Goal: Information Seeking & Learning: Learn about a topic

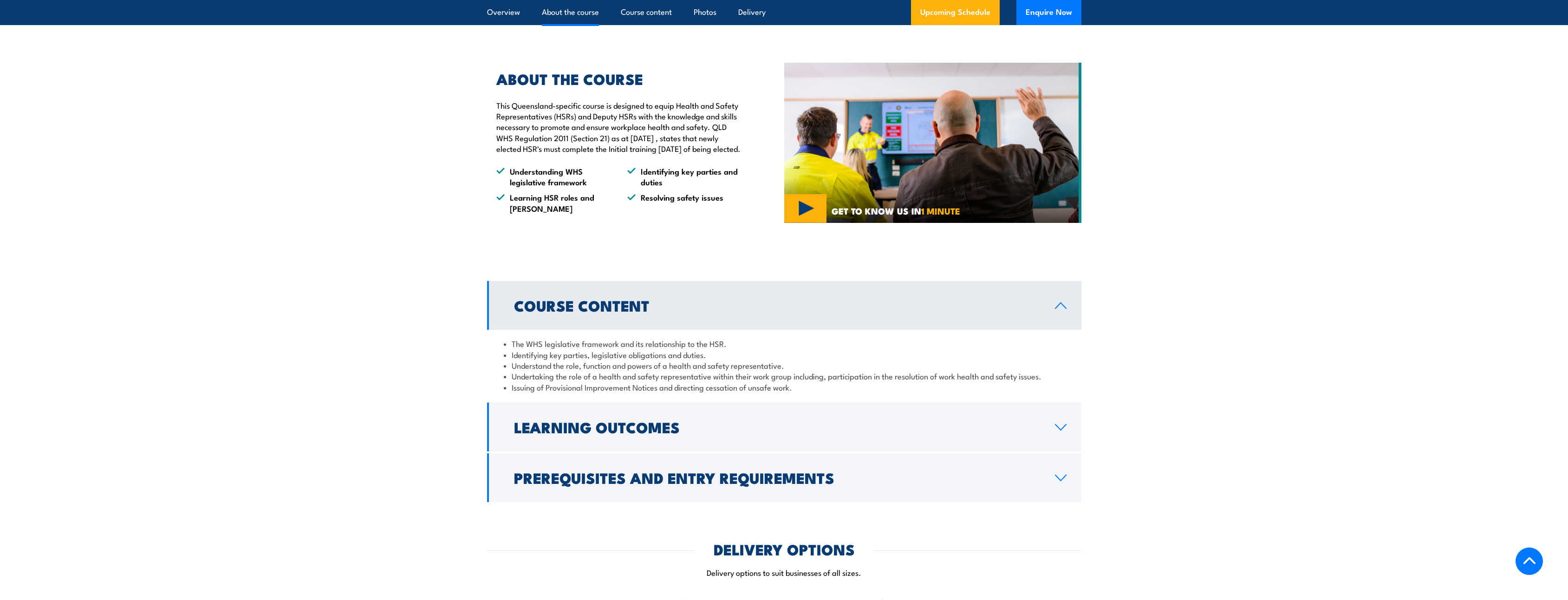
scroll to position [836, 0]
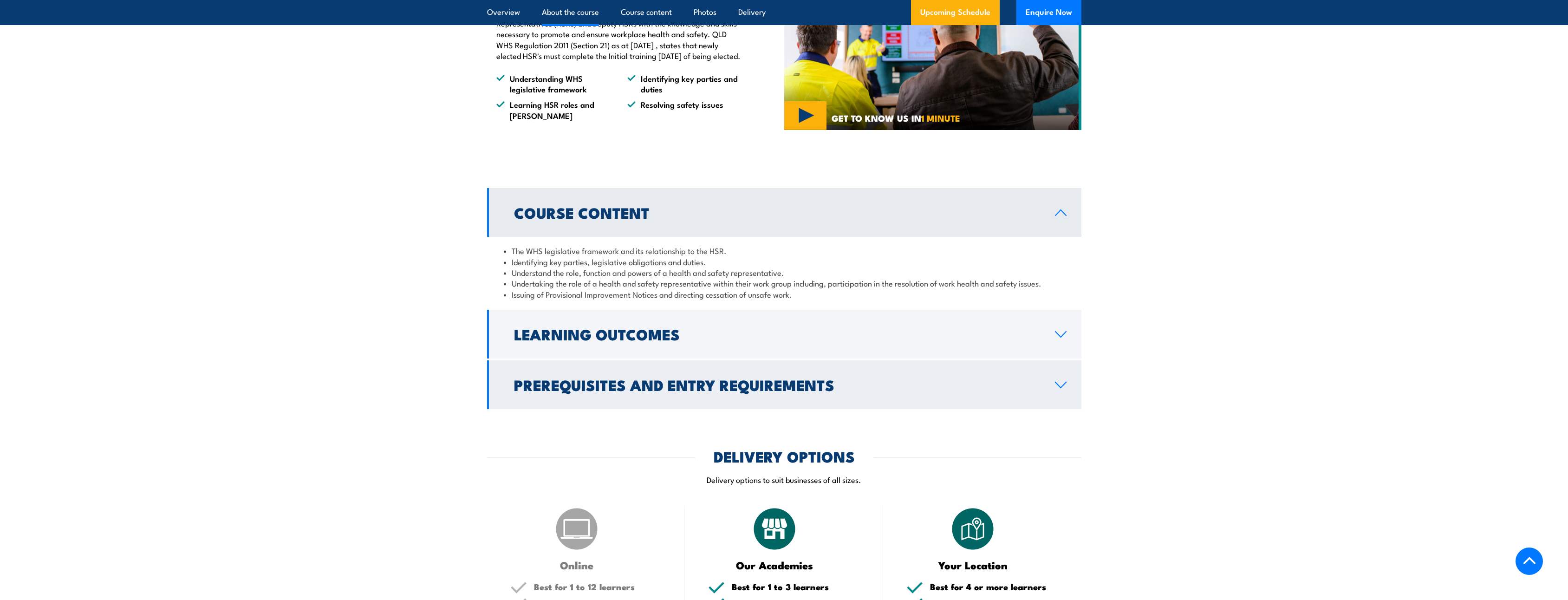
click at [608, 381] on link "Prerequisites and Entry Requirements" at bounding box center [784, 385] width 594 height 49
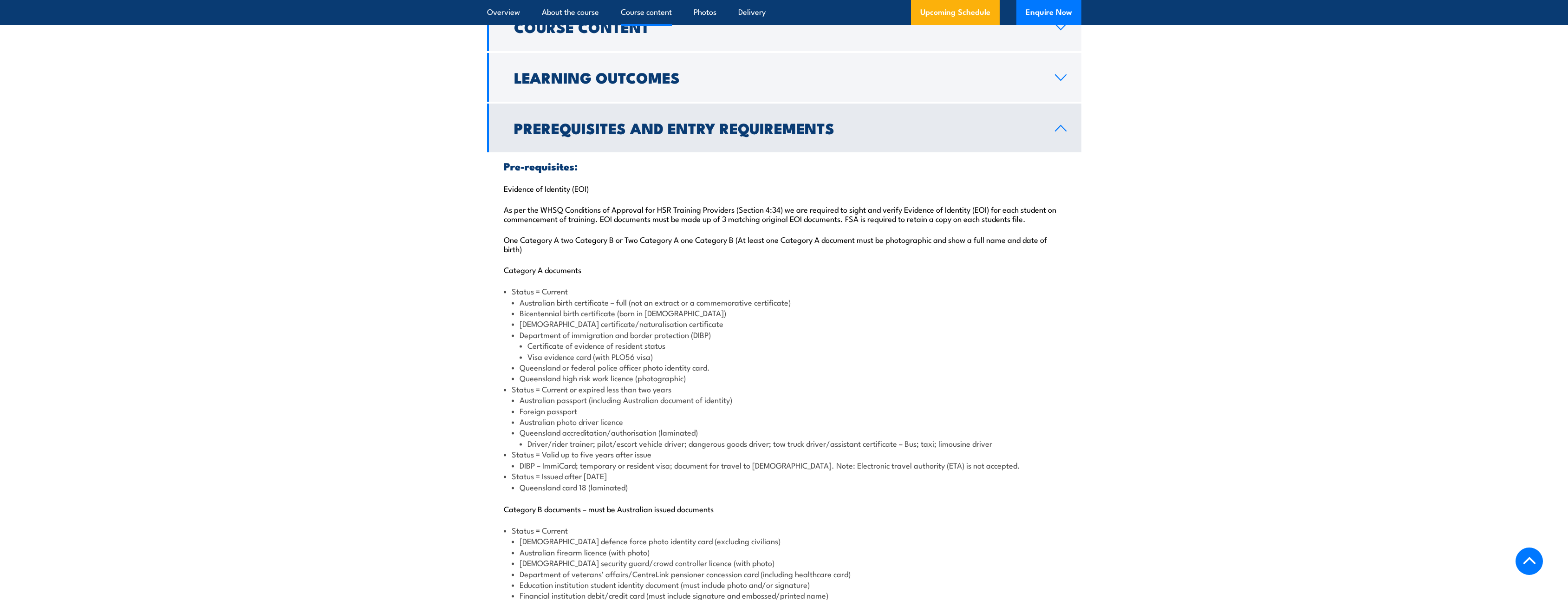
scroll to position [790, 0]
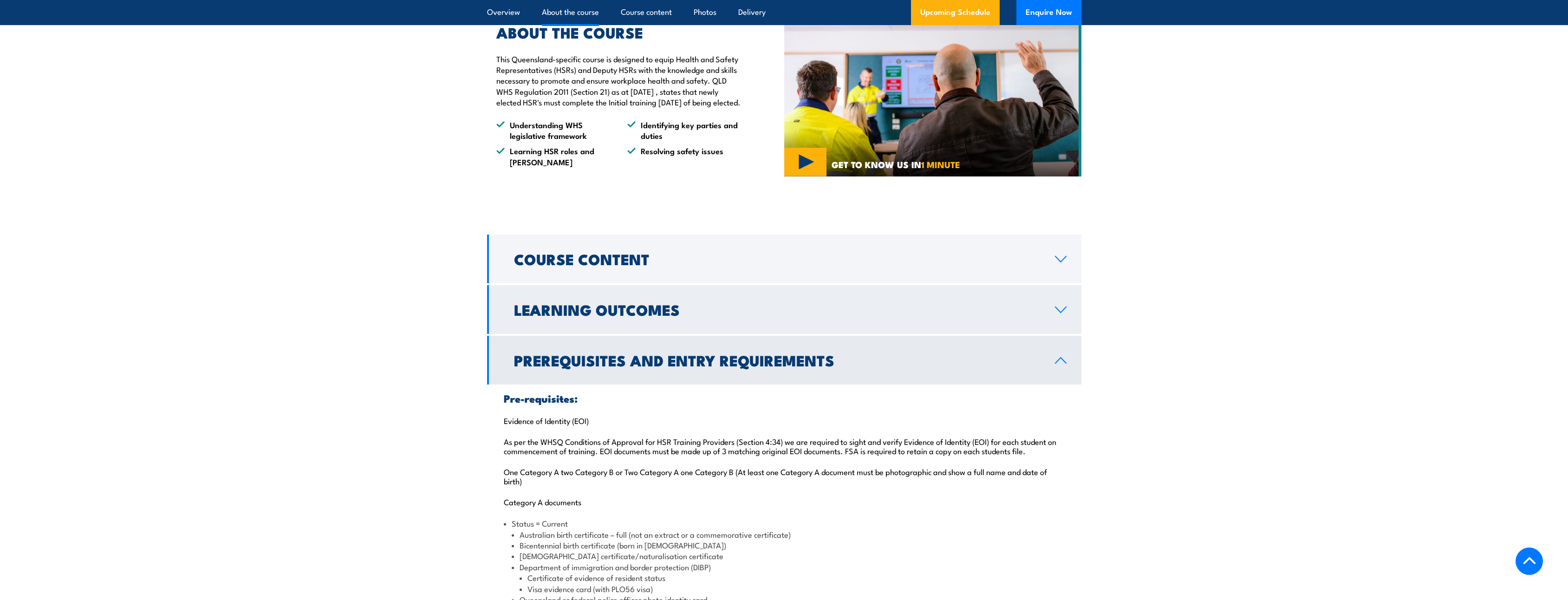
click at [578, 332] on link "Learning Outcomes" at bounding box center [784, 309] width 594 height 49
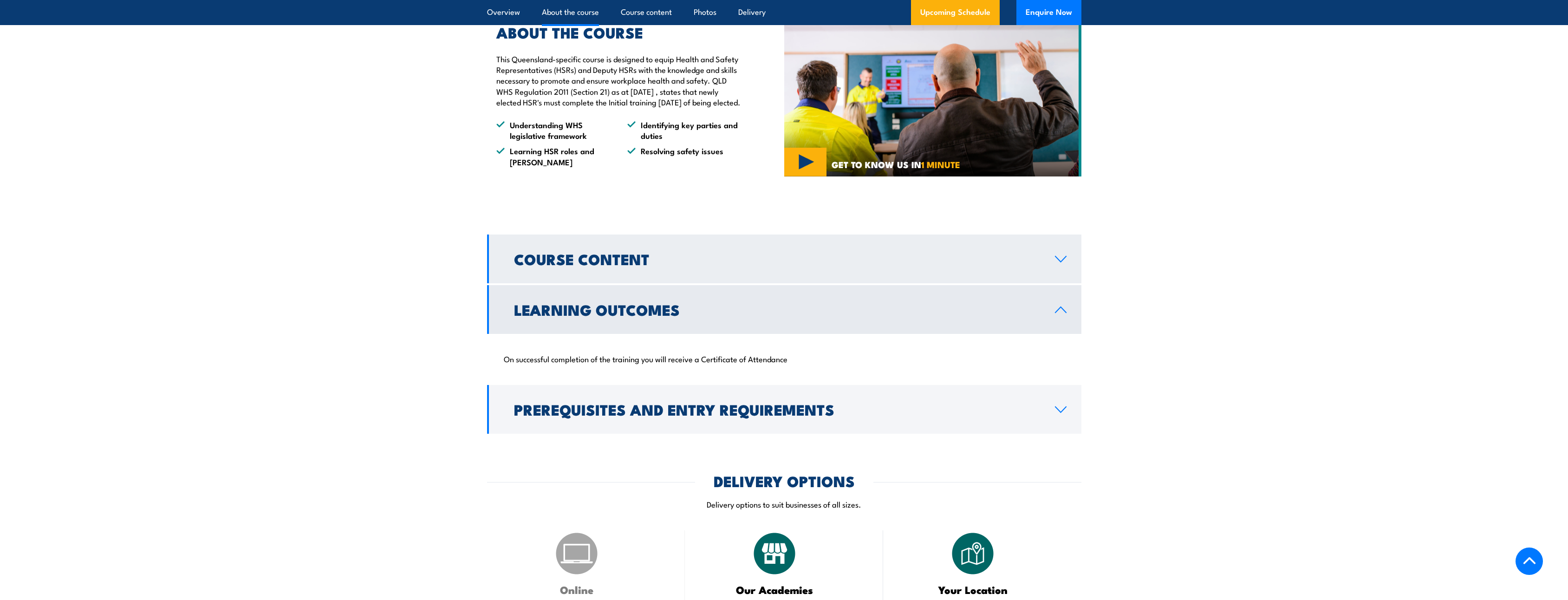
click at [521, 265] on h2 "Course Content" at bounding box center [777, 258] width 526 height 13
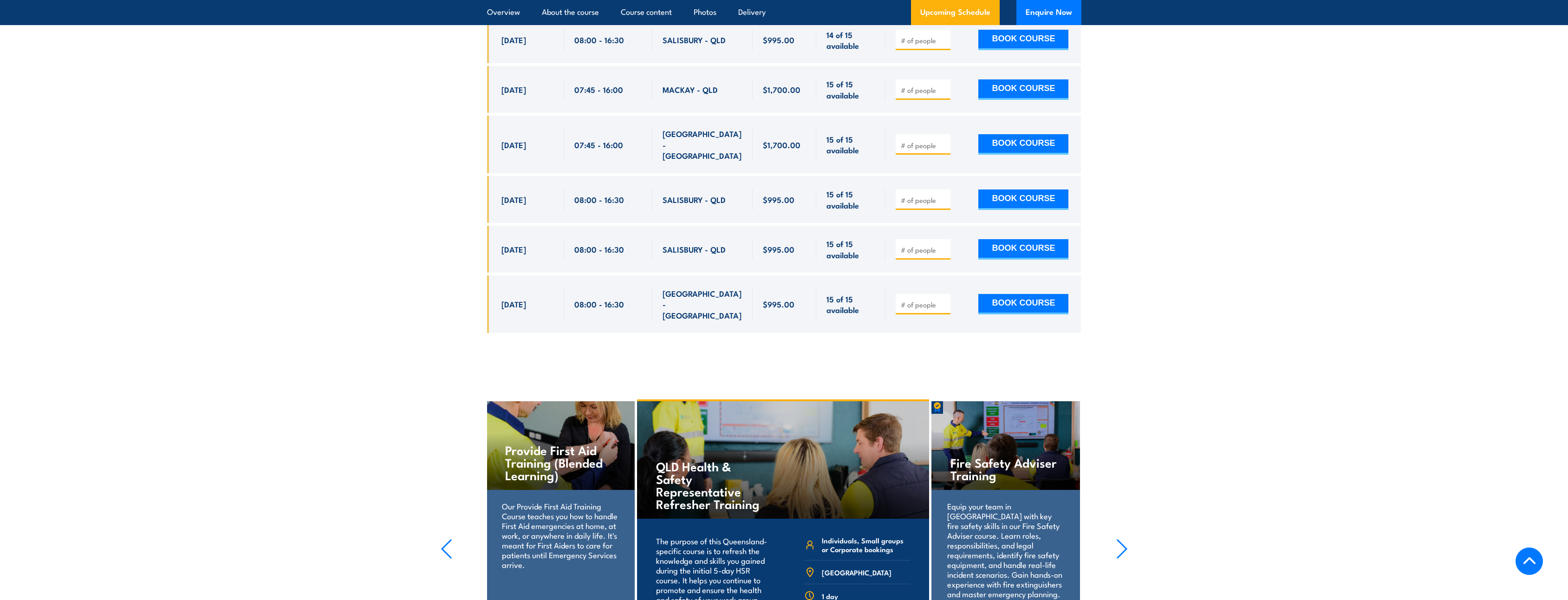
scroll to position [2276, 0]
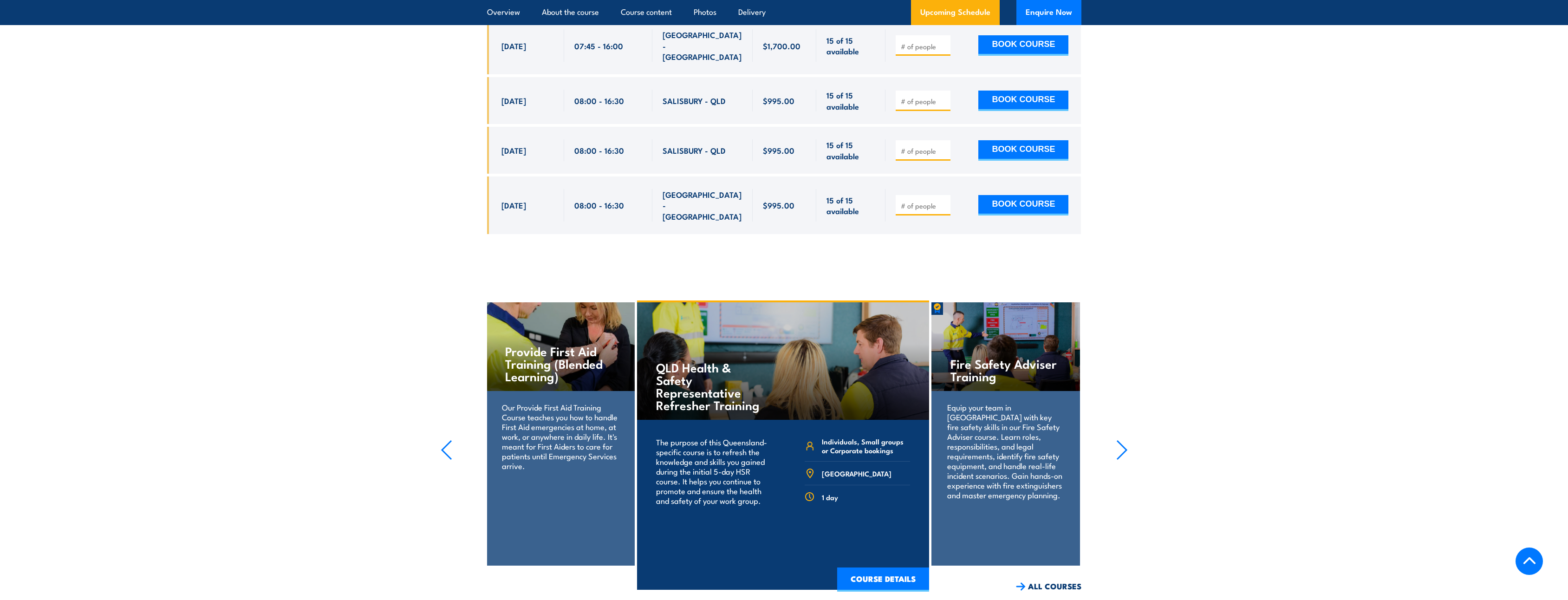
click at [1119, 440] on icon "button" at bounding box center [1122, 450] width 12 height 20
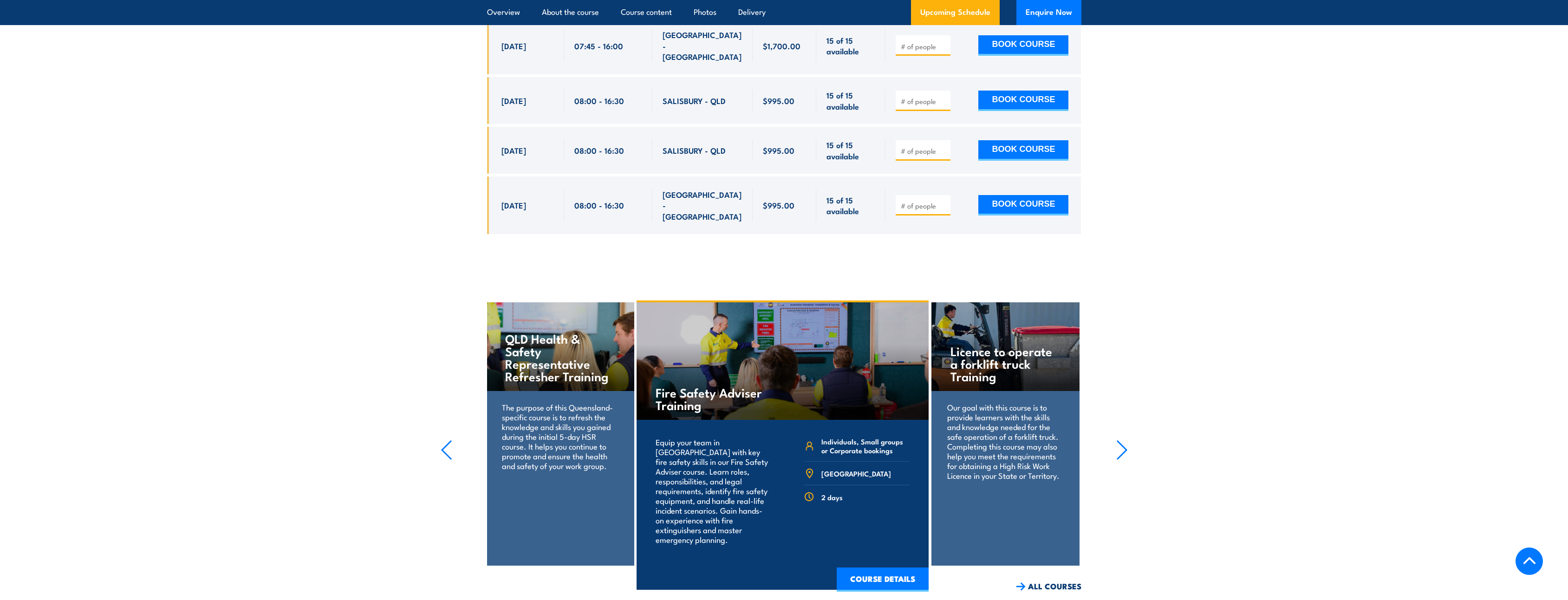
click at [1119, 440] on icon "button" at bounding box center [1122, 450] width 12 height 20
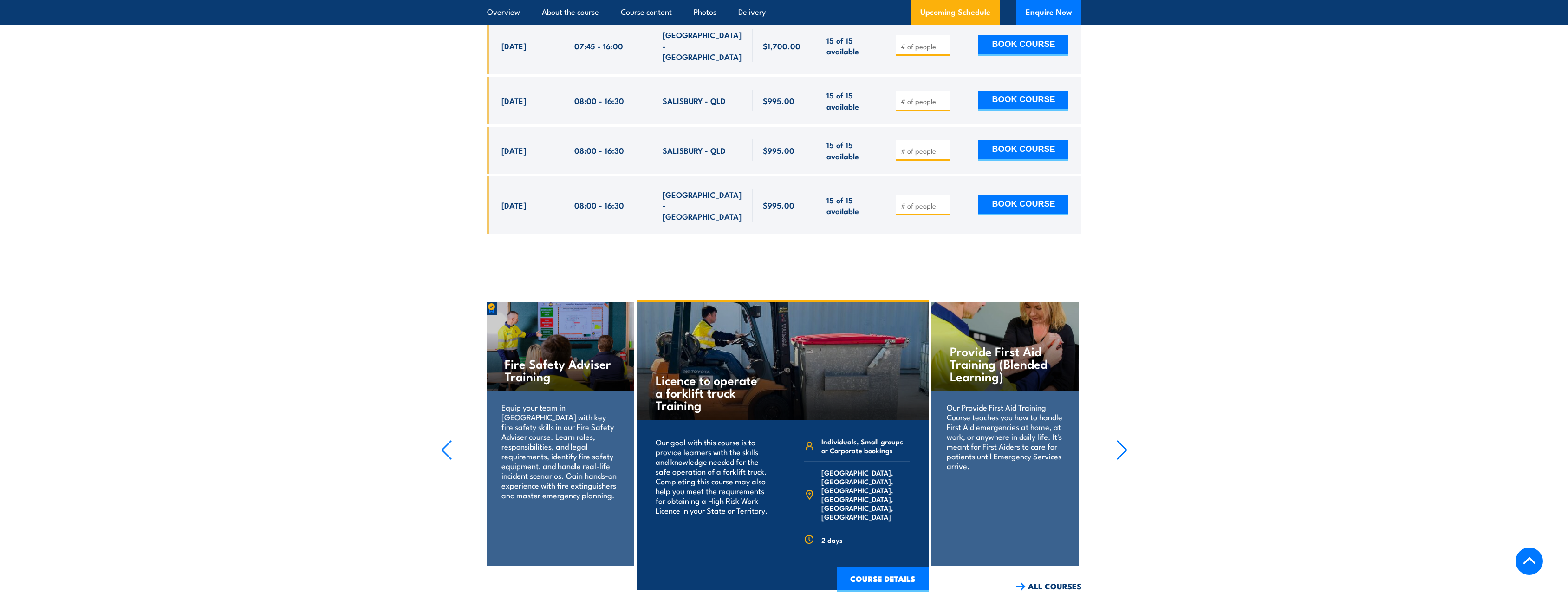
click at [1119, 440] on icon "button" at bounding box center [1122, 450] width 12 height 20
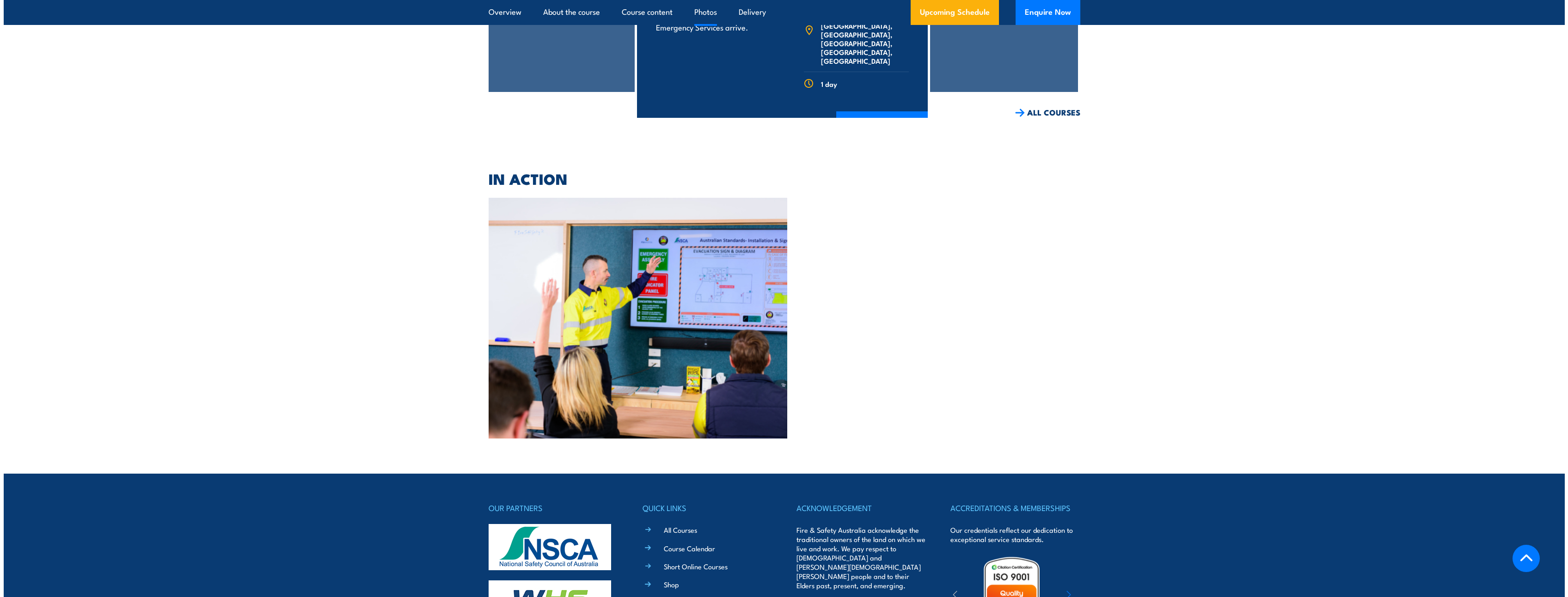
scroll to position [2727, 0]
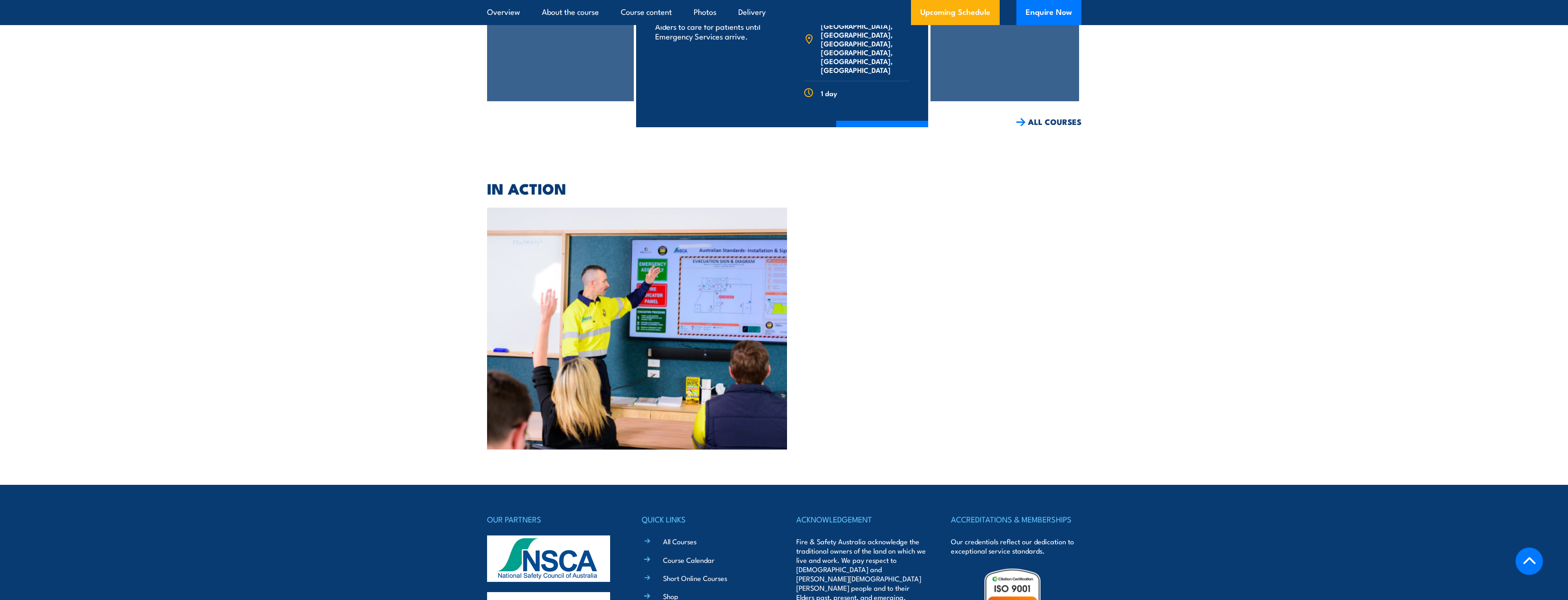
click at [663, 300] on img at bounding box center [637, 328] width 300 height 242
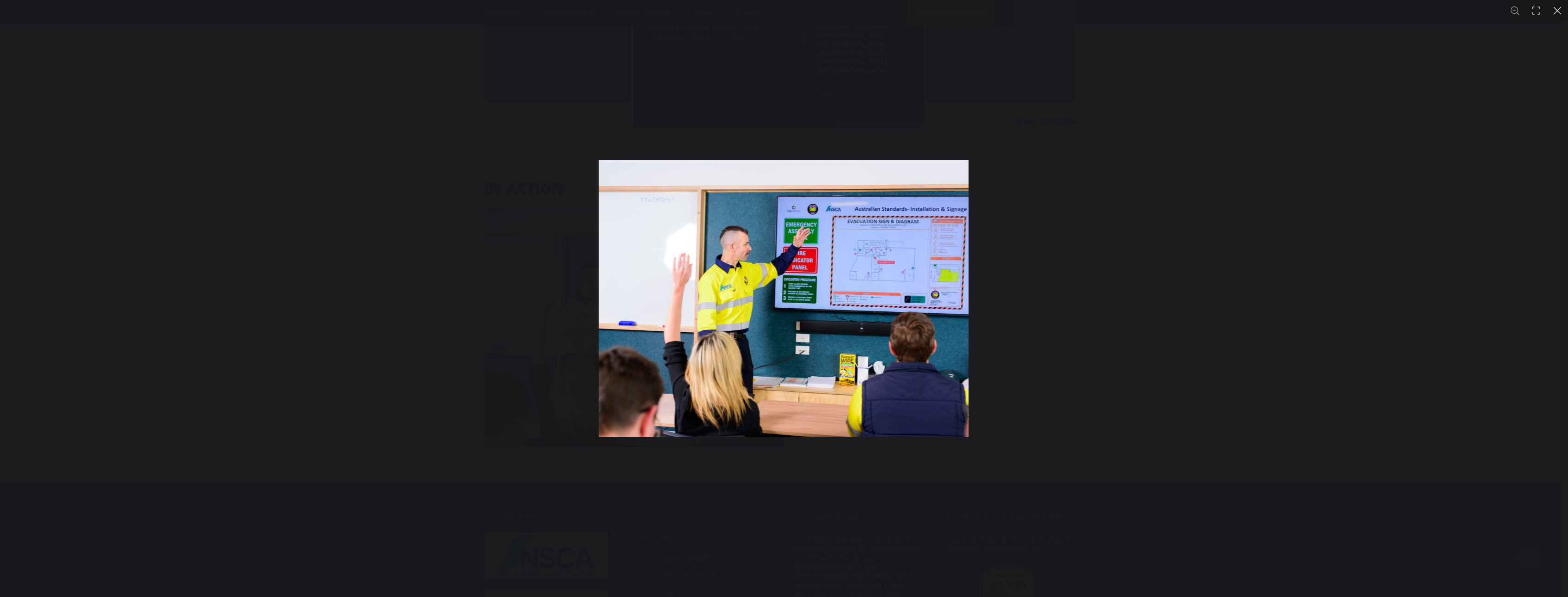
click at [365, 229] on div "You can close this modal content with the ESC key" at bounding box center [784, 298] width 1568 height 597
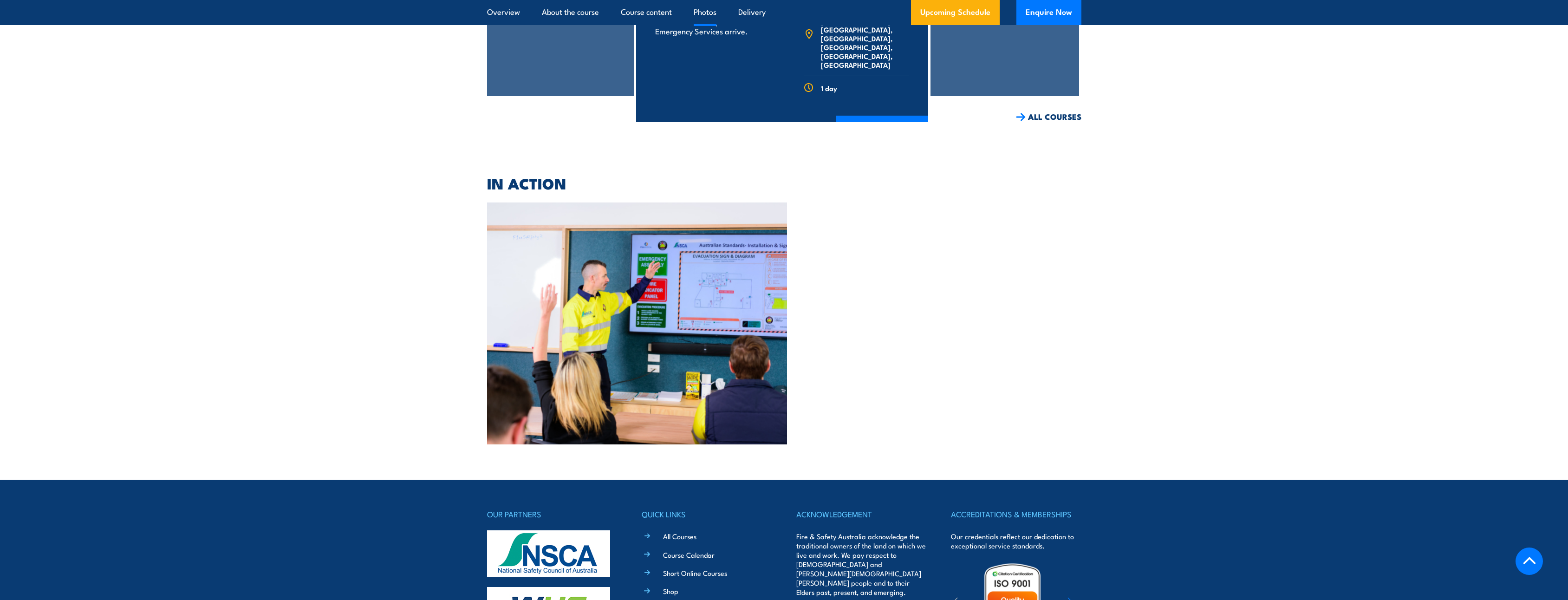
scroll to position [2741, 0]
